Goal: Connect with others: Connect with others

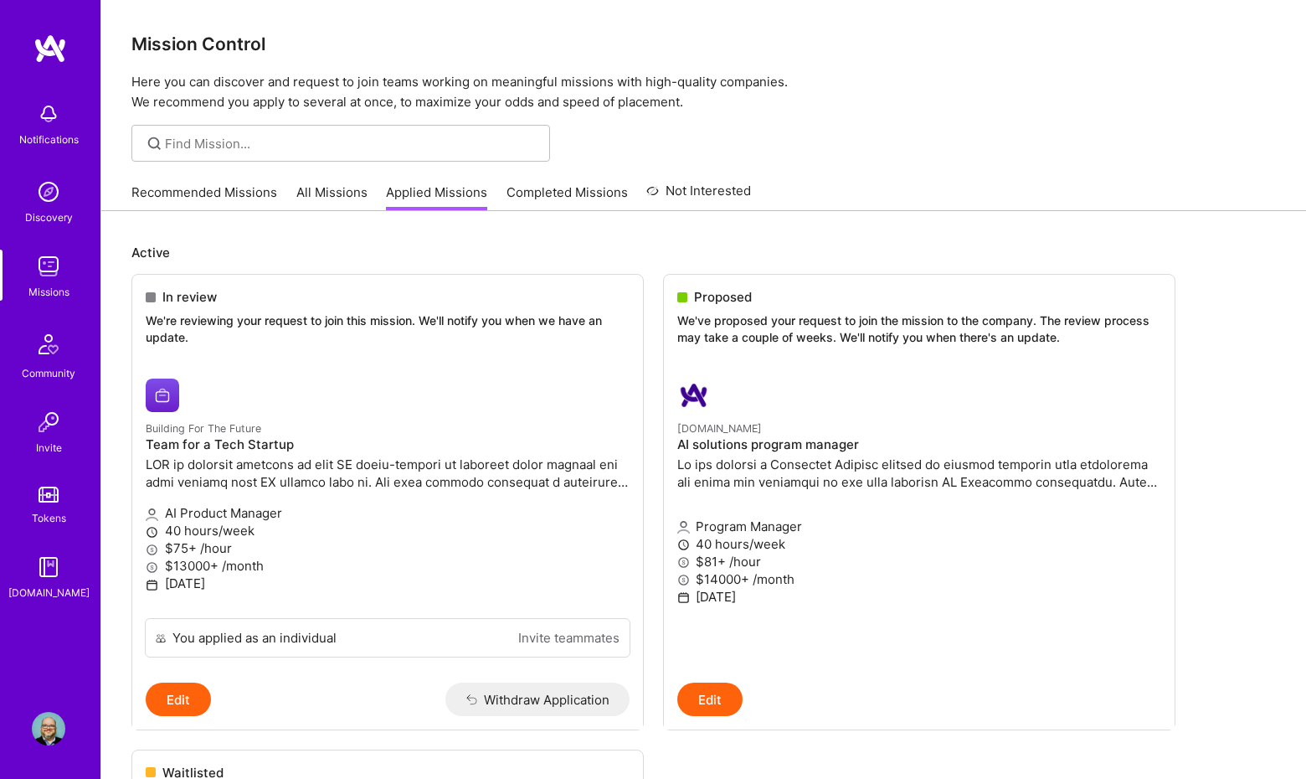
click at [47, 742] on img at bounding box center [48, 728] width 33 height 33
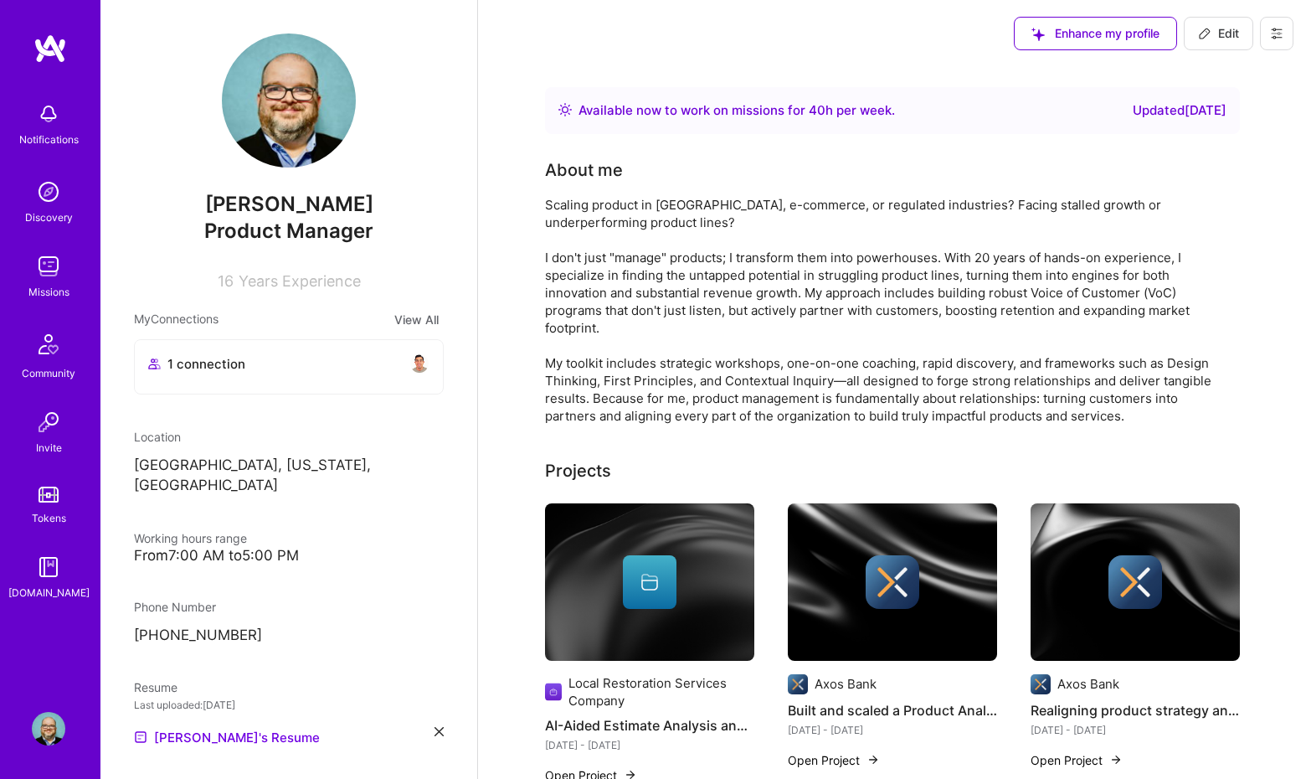
click at [389, 318] on button "View All" at bounding box center [416, 319] width 54 height 19
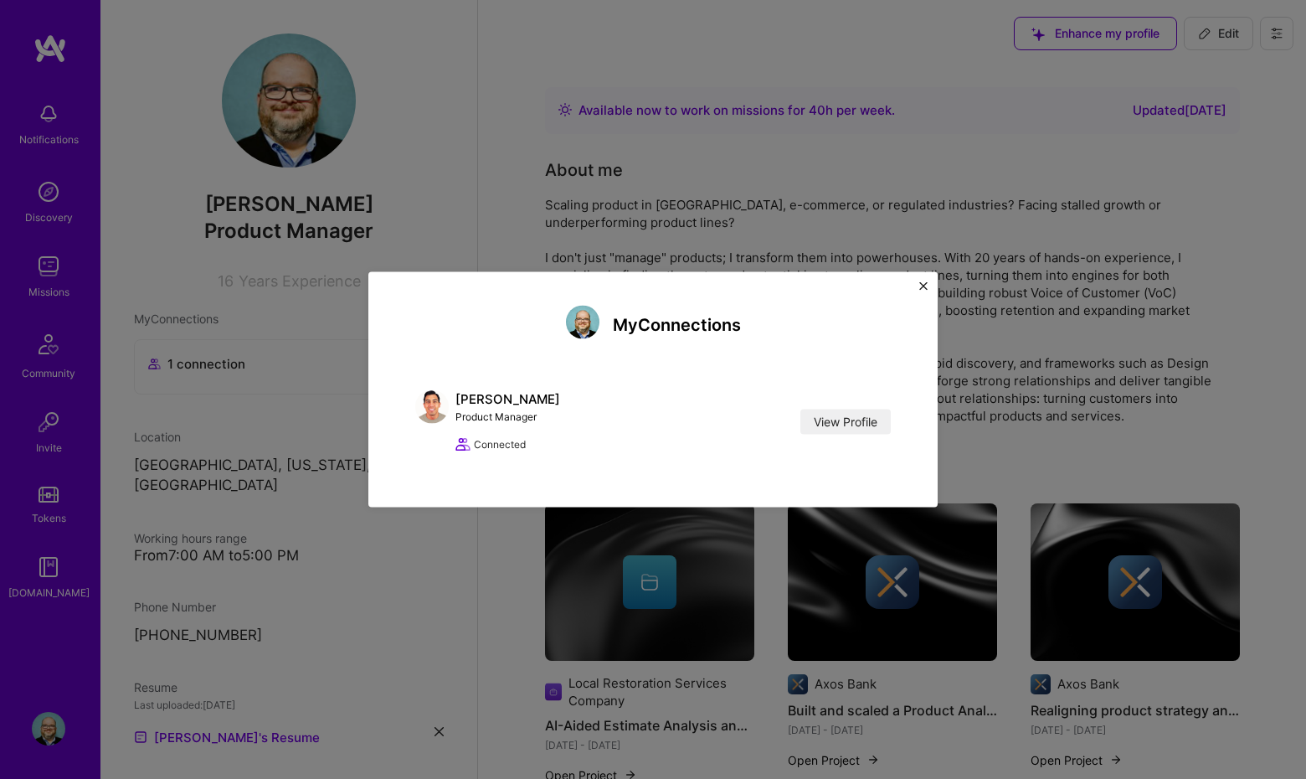
click at [928, 281] on div "My Connections [PERSON_NAME] Product Manager View Profile Connected View Profile" at bounding box center [652, 389] width 569 height 235
click at [925, 283] on img "Close" at bounding box center [924, 286] width 8 height 8
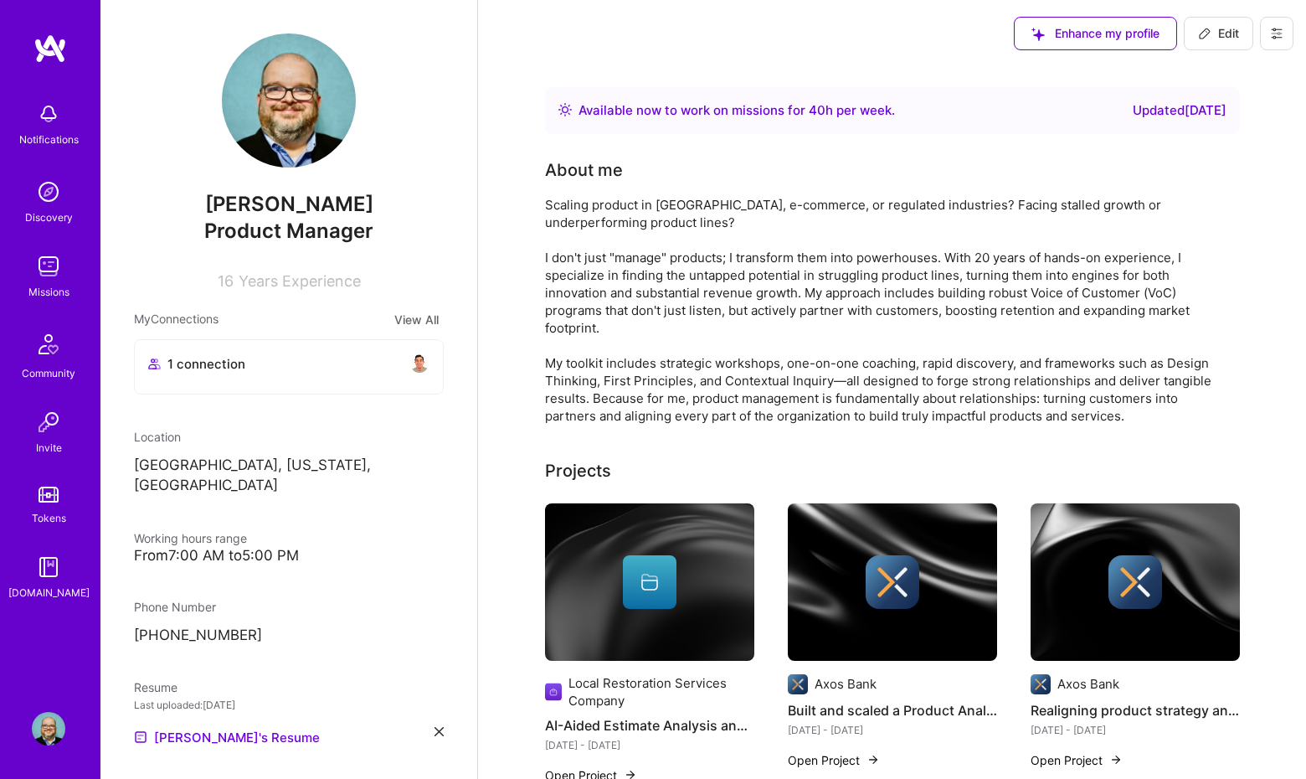
click at [48, 53] on img at bounding box center [49, 48] width 33 height 30
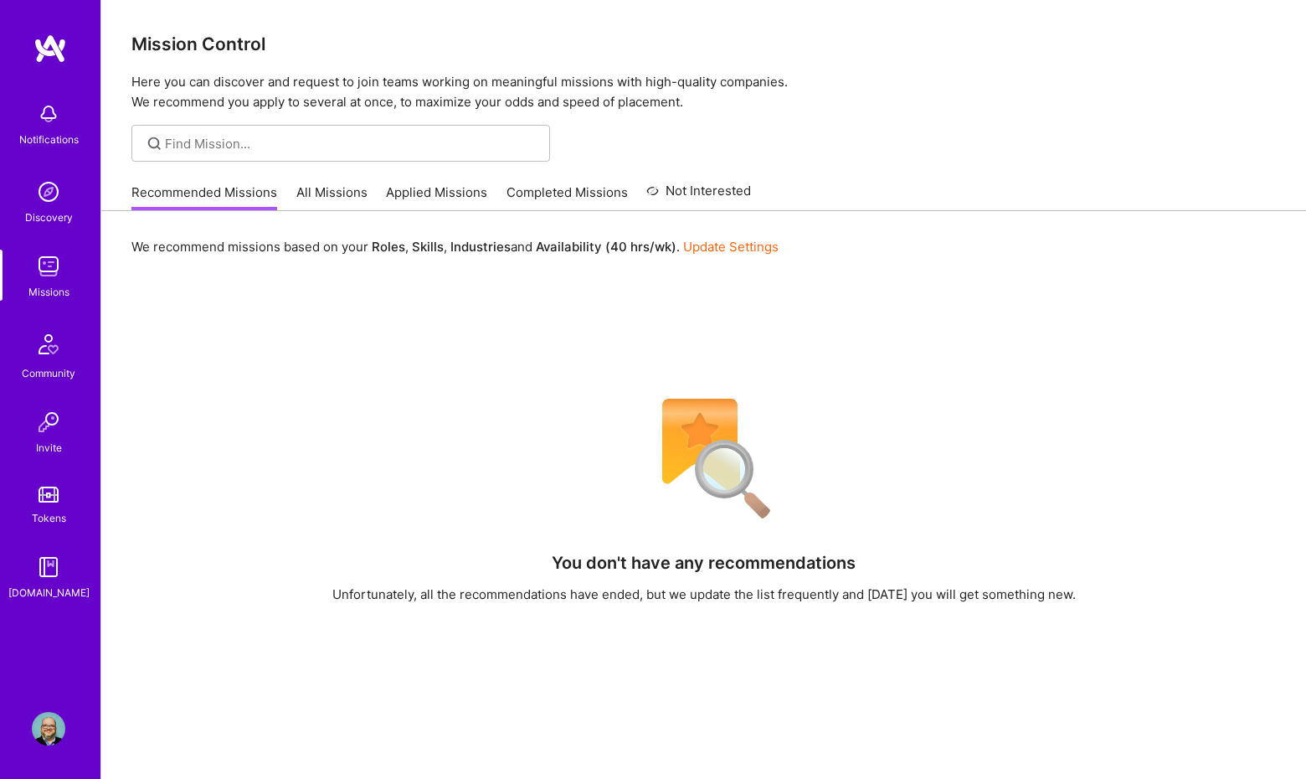
click at [338, 193] on link "All Missions" at bounding box center [331, 197] width 71 height 28
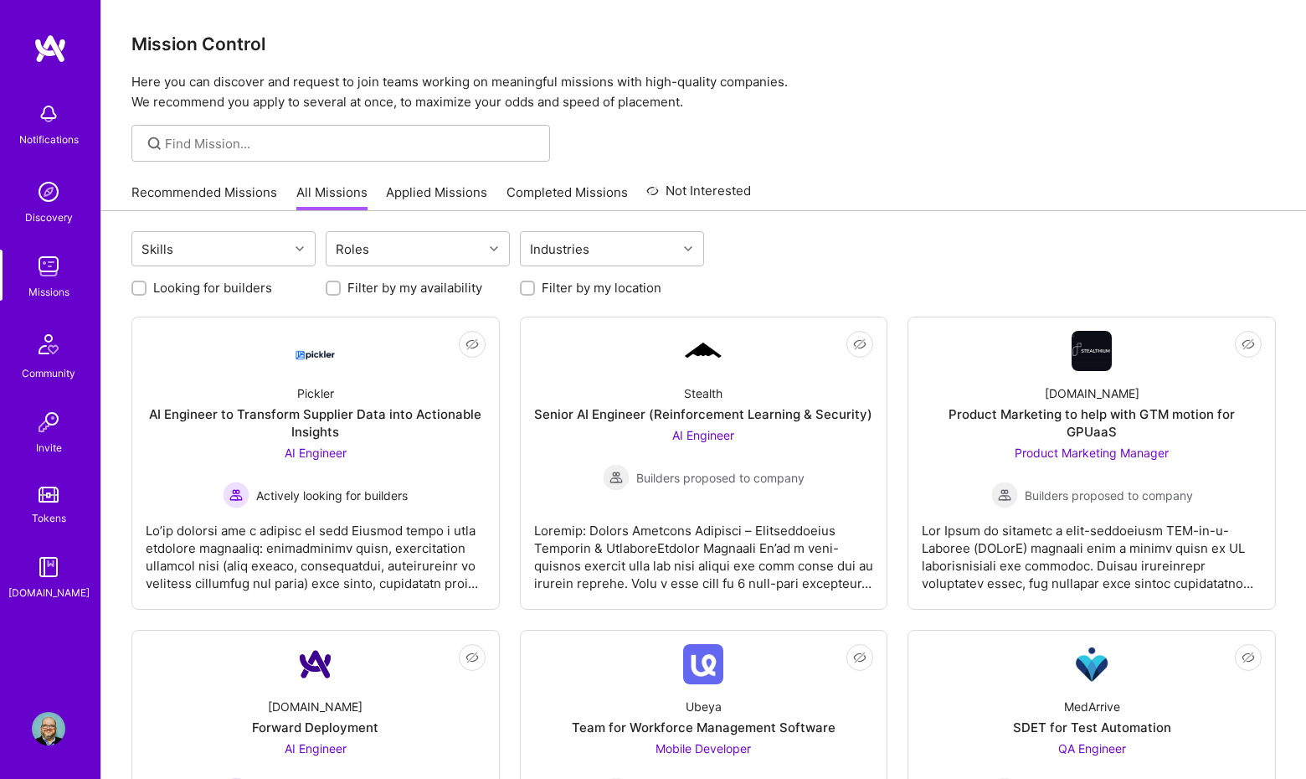
click at [422, 192] on link "Applied Missions" at bounding box center [436, 197] width 101 height 28
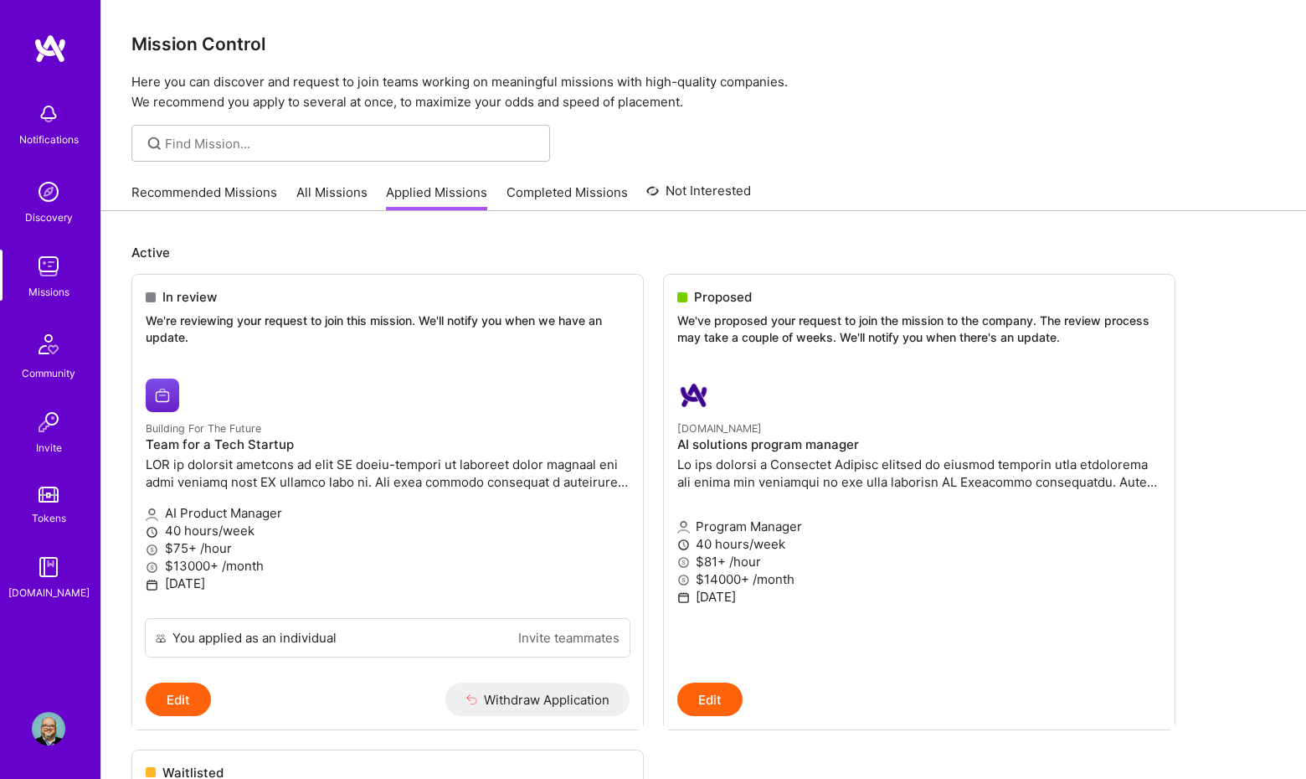
click at [39, 352] on img at bounding box center [48, 344] width 40 height 40
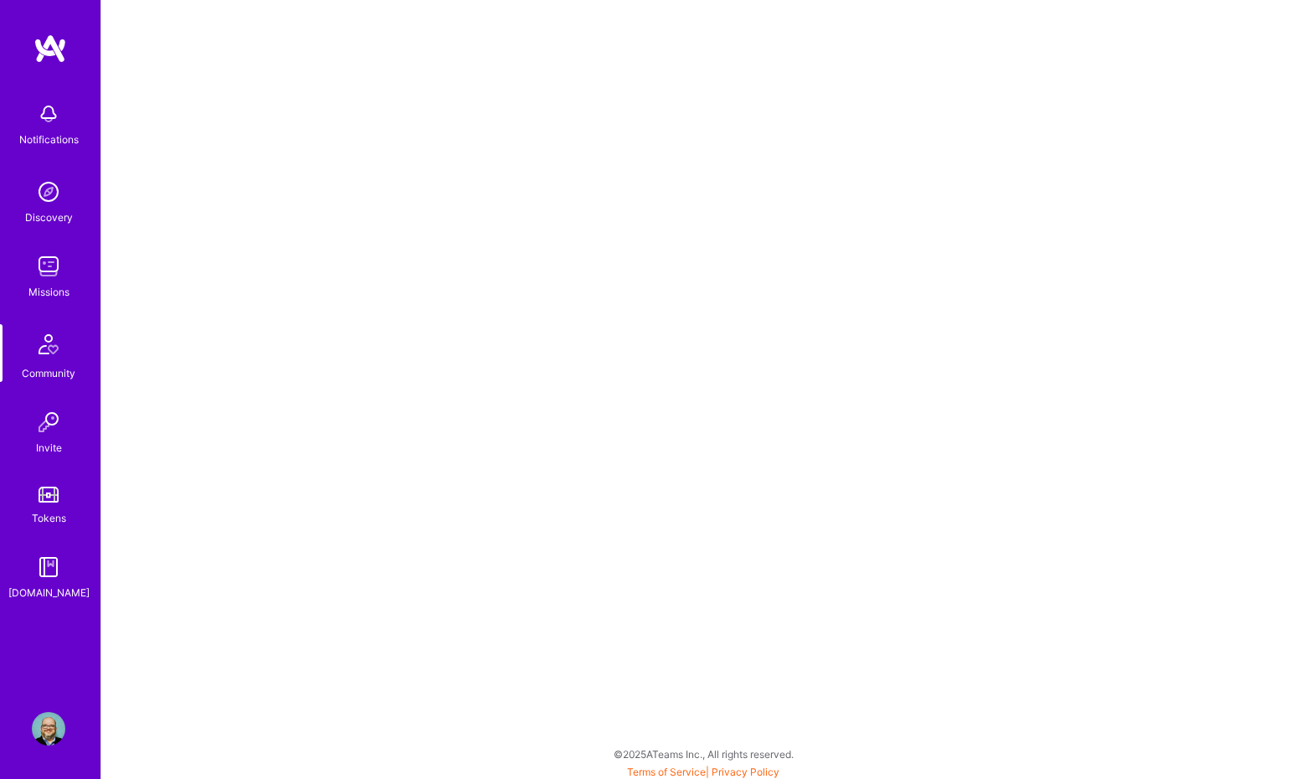
click at [39, 420] on img at bounding box center [48, 421] width 33 height 33
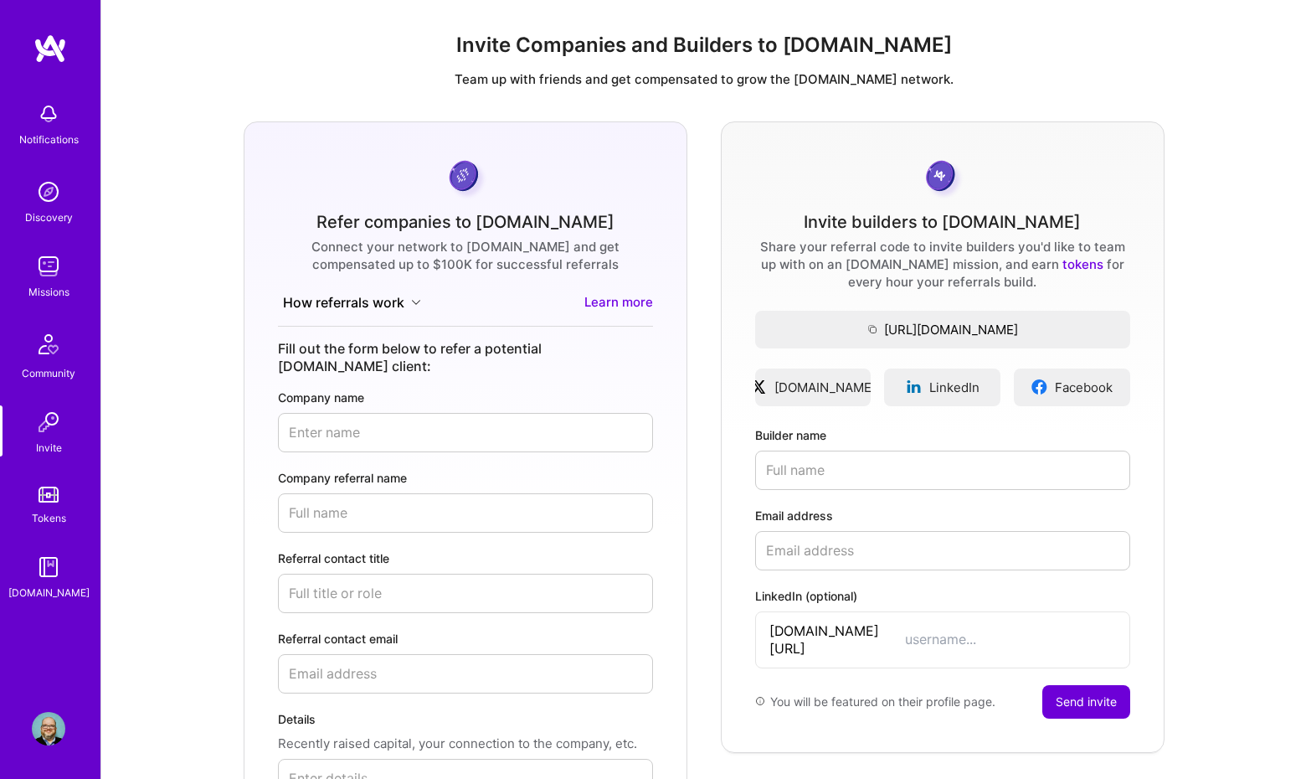
click at [44, 348] on img at bounding box center [48, 344] width 40 height 40
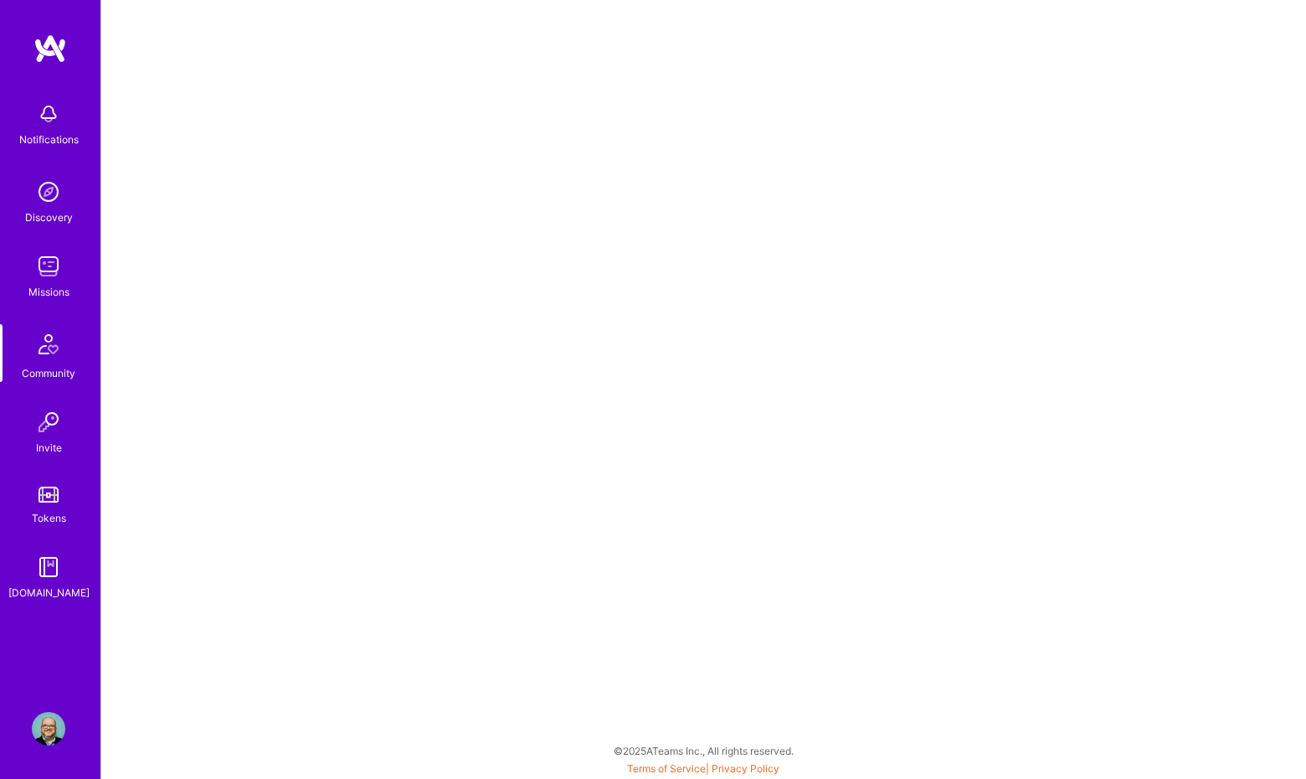
scroll to position [4, 0]
click at [52, 718] on img at bounding box center [48, 728] width 33 height 33
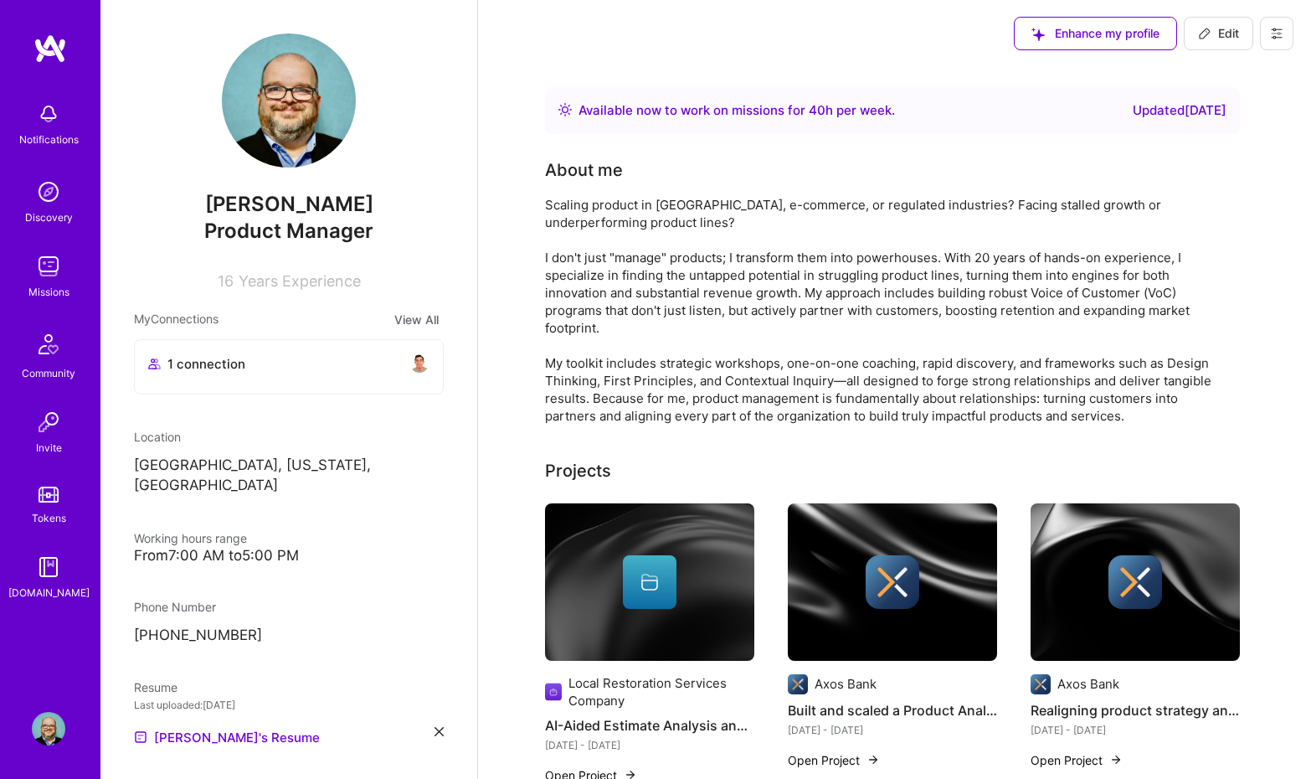
click at [46, 123] on img at bounding box center [48, 113] width 33 height 33
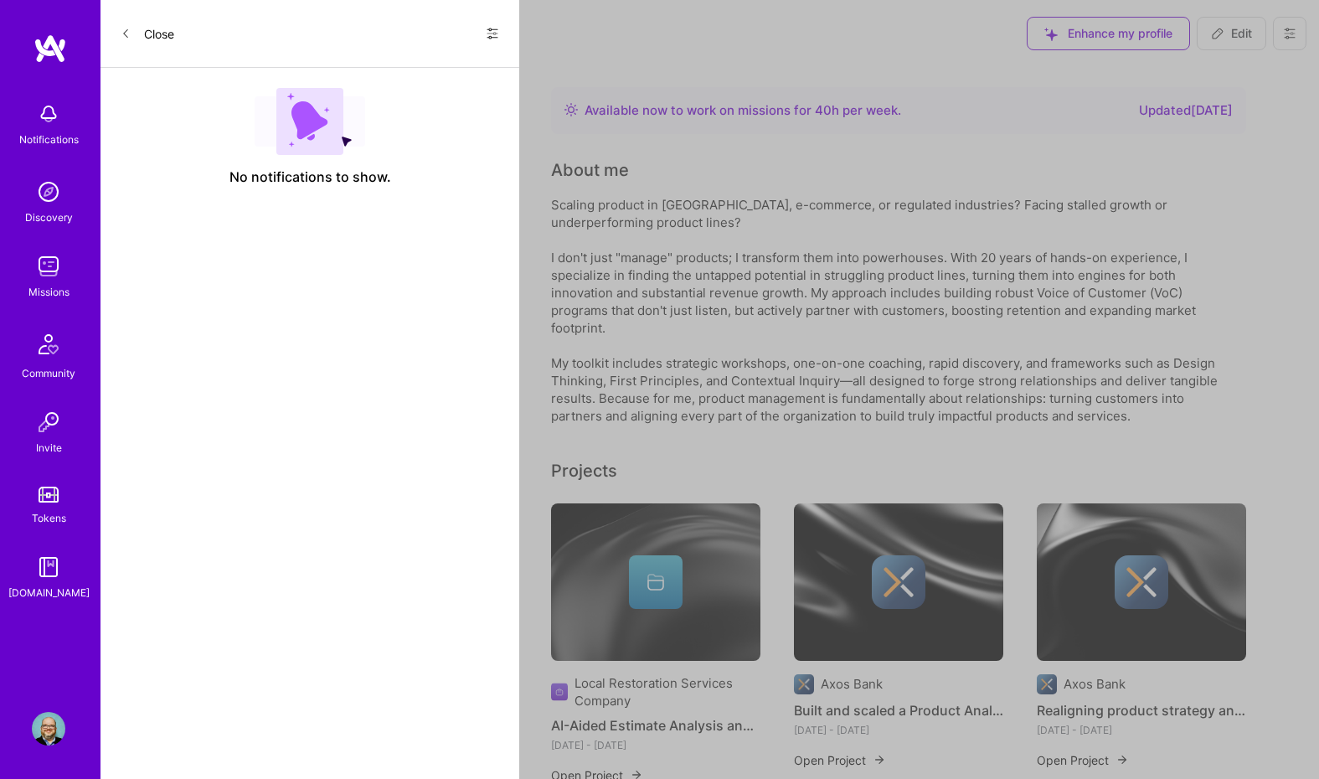
click at [157, 28] on button "Close" at bounding box center [148, 33] width 54 height 27
